Goal: Task Accomplishment & Management: Use online tool/utility

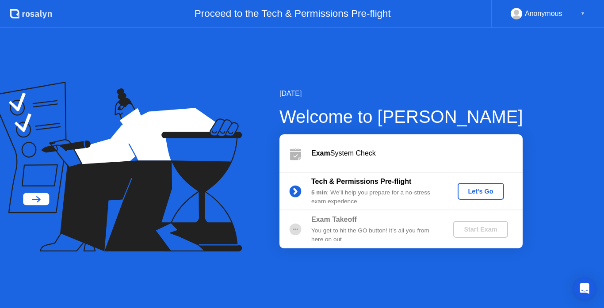
click at [464, 192] on div "Let's Go" at bounding box center [480, 191] width 39 height 7
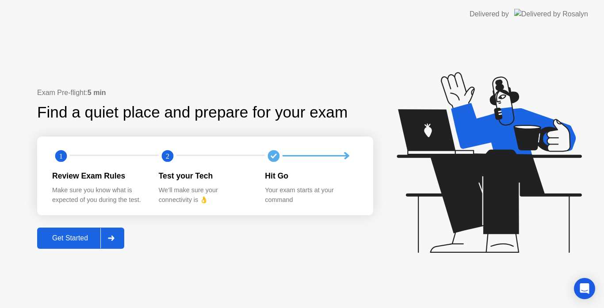
click at [67, 237] on div "Get Started" at bounding box center [70, 238] width 61 height 8
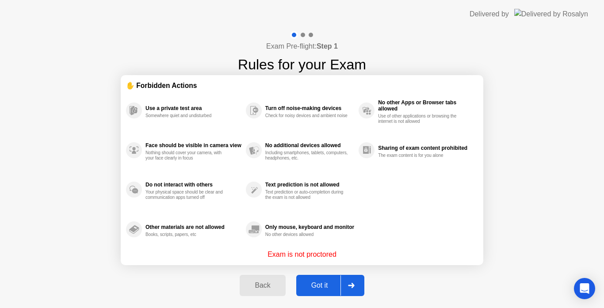
click at [315, 286] on div "Got it" at bounding box center [320, 286] width 42 height 8
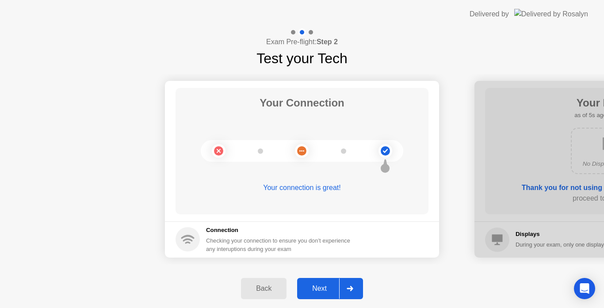
click at [324, 293] on div "Next" at bounding box center [319, 289] width 39 height 8
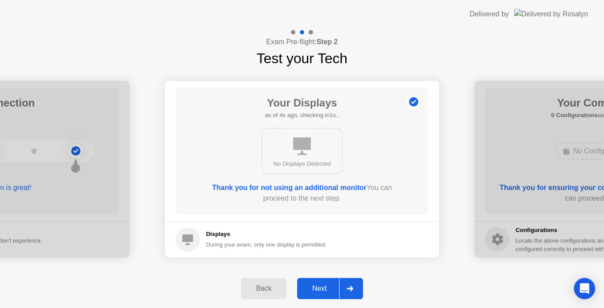
click at [320, 289] on div "Next" at bounding box center [319, 289] width 39 height 8
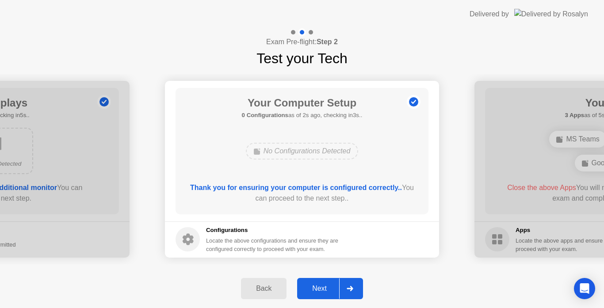
click at [320, 288] on div "Next" at bounding box center [319, 289] width 39 height 8
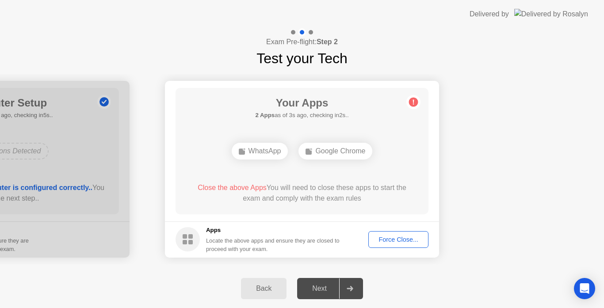
click at [413, 279] on div "Back Next" at bounding box center [302, 288] width 604 height 39
click at [415, 102] on circle at bounding box center [413, 101] width 9 height 9
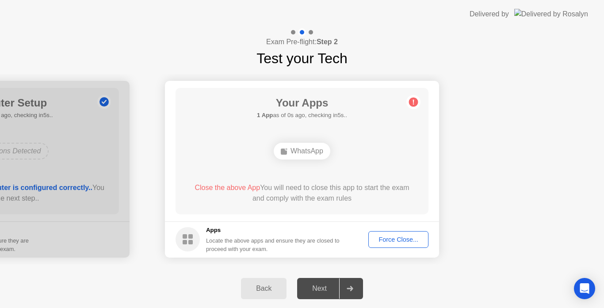
click at [381, 238] on div "Force Close..." at bounding box center [398, 239] width 54 height 7
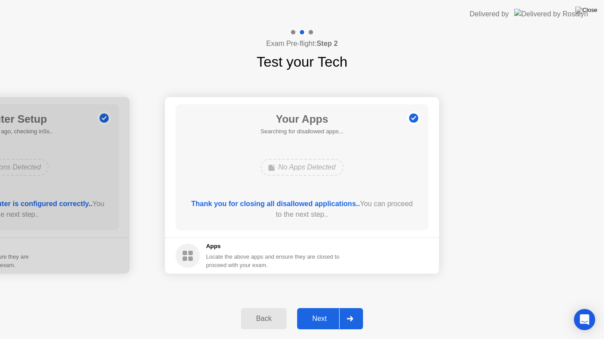
click at [320, 308] on div "Next" at bounding box center [319, 319] width 39 height 8
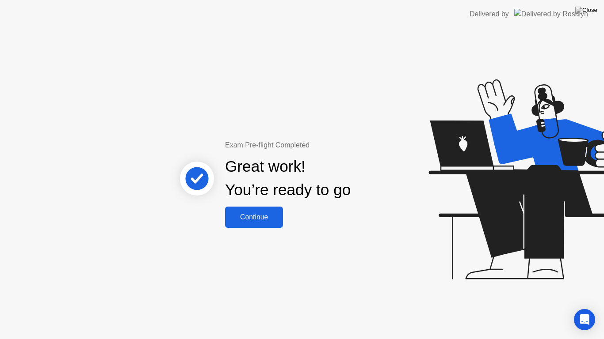
click at [255, 221] on div "Continue" at bounding box center [254, 217] width 53 height 8
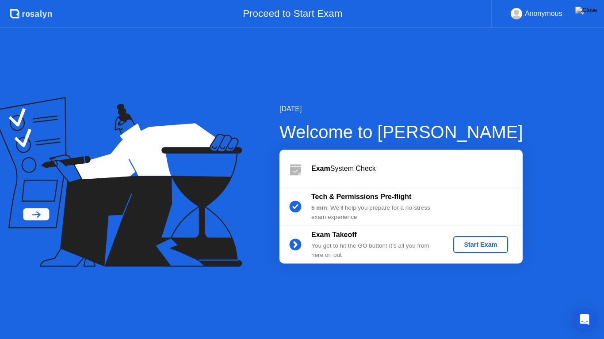
click at [473, 248] on div "Start Exam" at bounding box center [480, 244] width 47 height 7
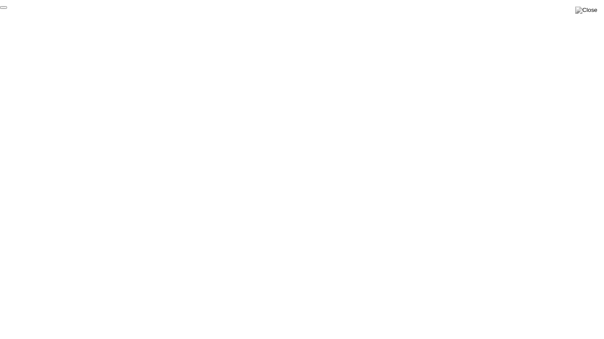
click at [7, 9] on button "End Proctoring Session" at bounding box center [3, 7] width 7 height 3
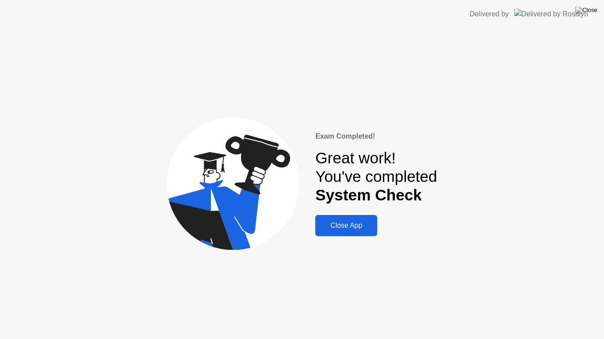
click at [359, 229] on div "Close App" at bounding box center [346, 226] width 57 height 8
